Goal: Information Seeking & Learning: Learn about a topic

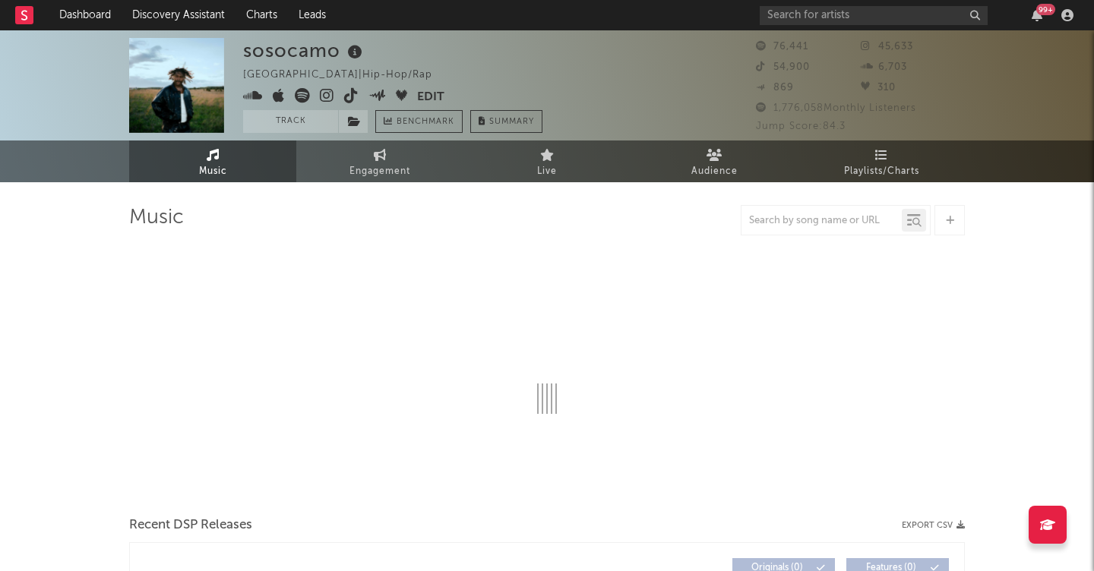
select select "6m"
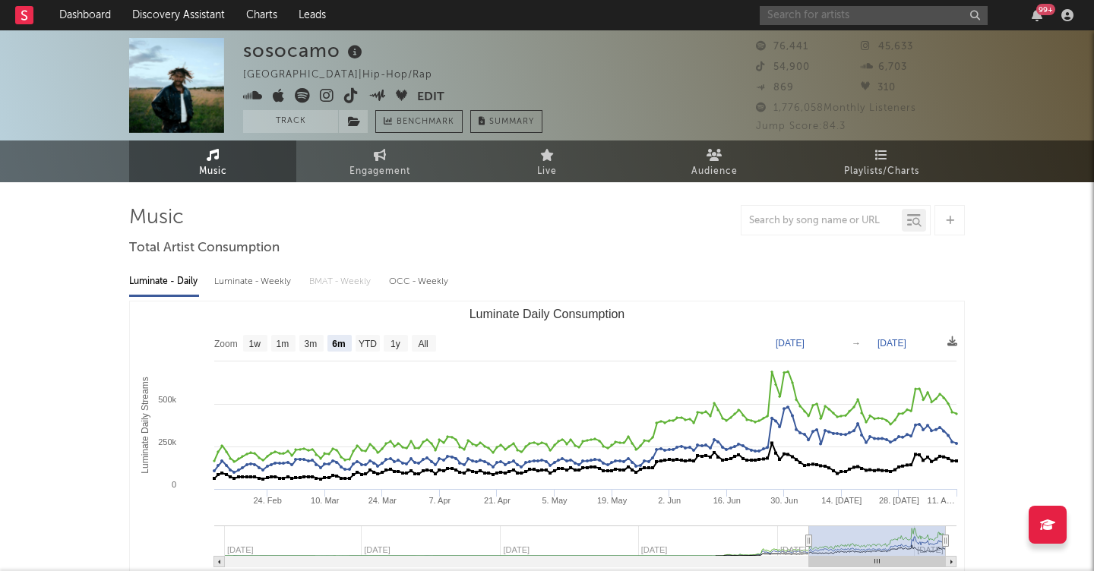
click at [827, 22] on input "text" at bounding box center [874, 15] width 228 height 19
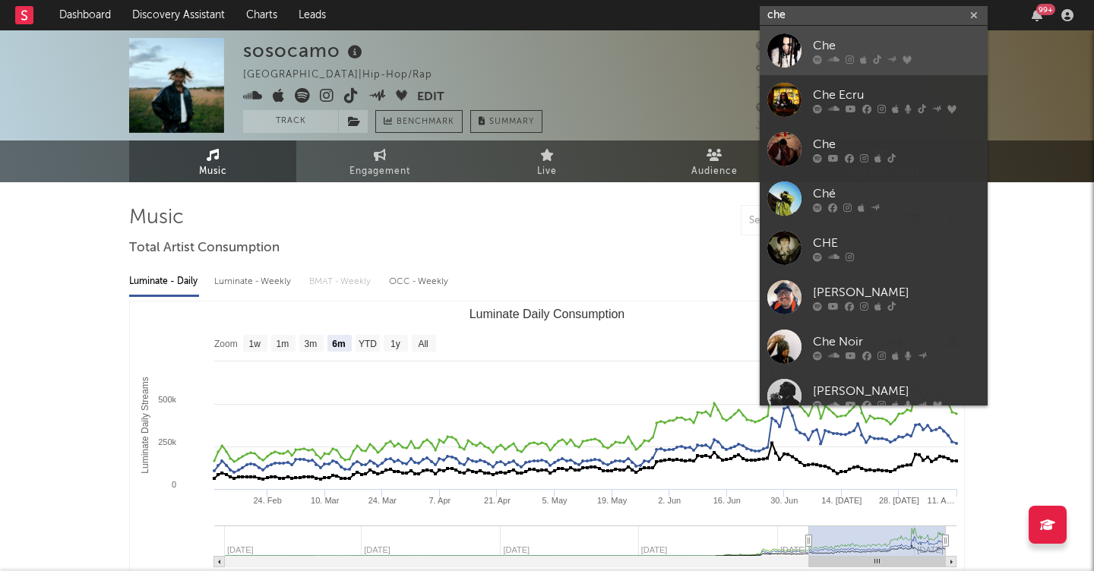
type input "che"
click at [827, 35] on link "Che" at bounding box center [874, 50] width 228 height 49
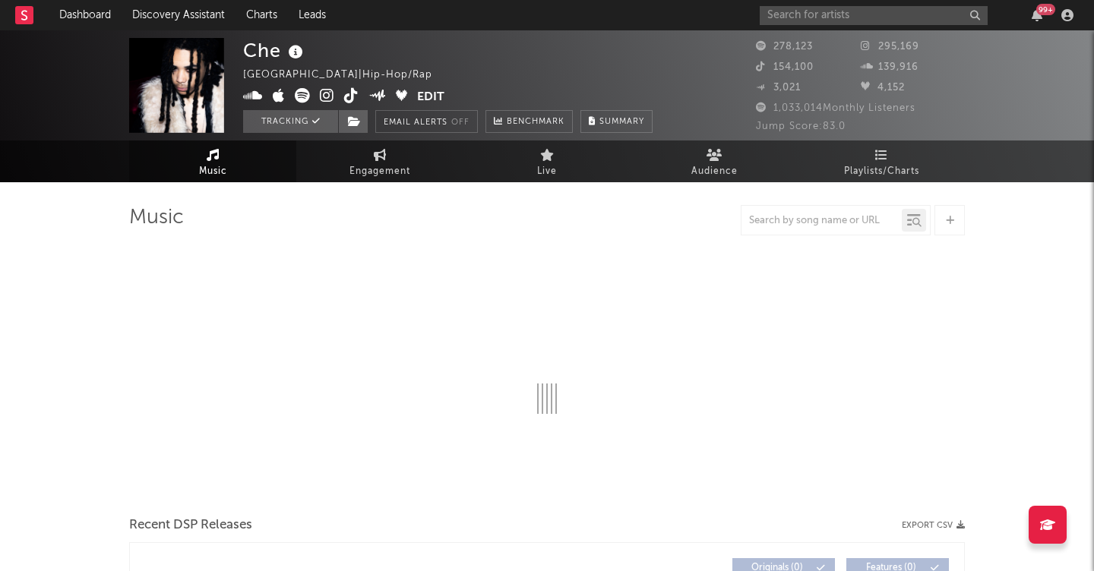
select select "6m"
